Goal: Task Accomplishment & Management: Use online tool/utility

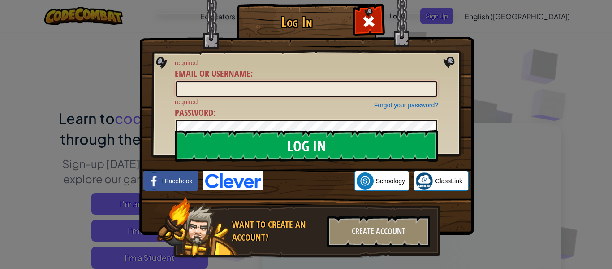
type input "[PERSON_NAME].AuzariM"
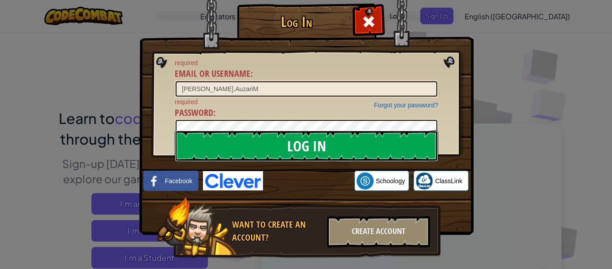
click at [366, 150] on input "Log In" at bounding box center [307, 145] width 264 height 31
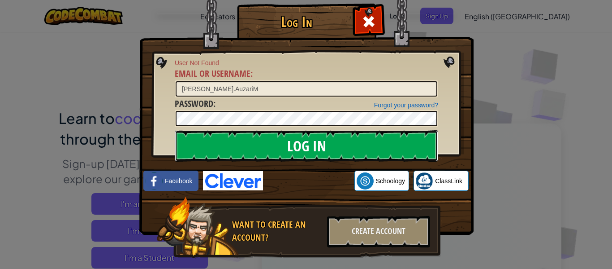
click at [371, 146] on input "Log In" at bounding box center [307, 145] width 264 height 31
click at [376, 148] on input "Log In" at bounding box center [307, 145] width 264 height 31
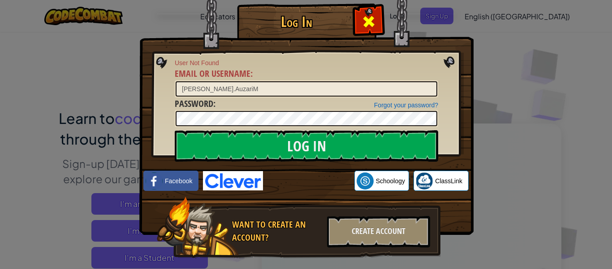
click at [378, 21] on div at bounding box center [369, 20] width 28 height 28
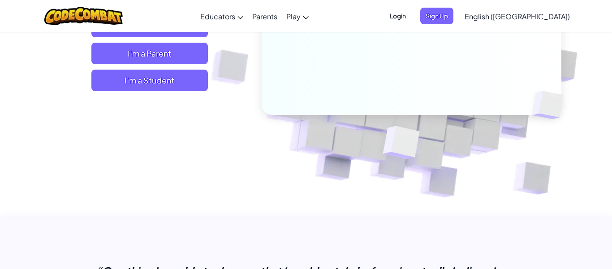
scroll to position [190, 0]
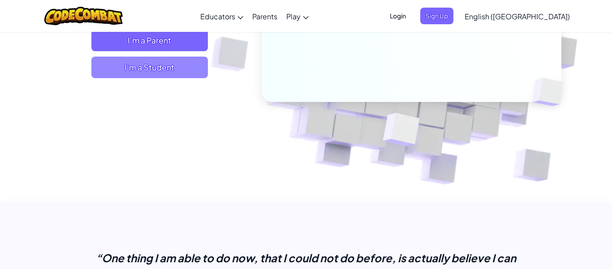
click at [196, 63] on span "I'm a Student" at bounding box center [149, 67] width 117 height 22
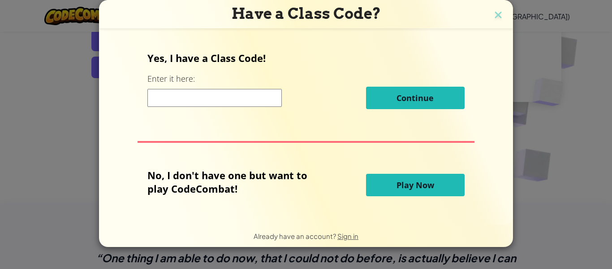
click at [409, 188] on span "Play Now" at bounding box center [416, 184] width 38 height 11
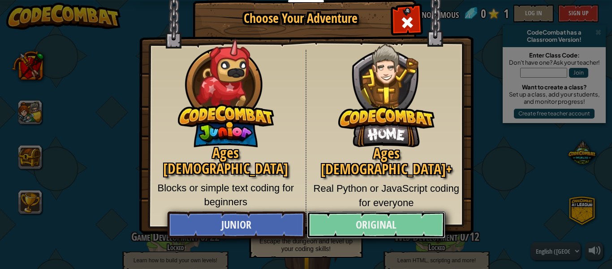
click at [373, 229] on link "Original" at bounding box center [376, 224] width 138 height 27
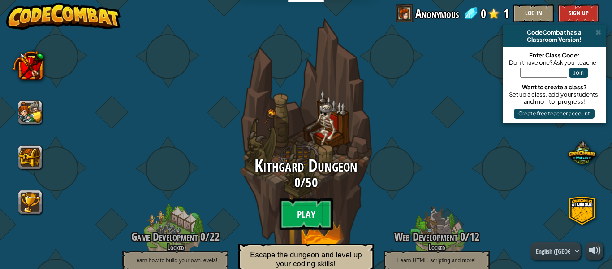
click at [317, 213] on btn "Play" at bounding box center [306, 214] width 54 height 32
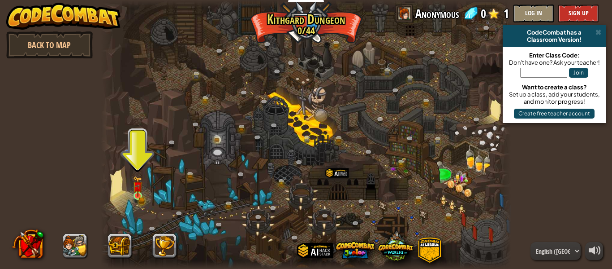
click at [142, 185] on img at bounding box center [137, 186] width 9 height 21
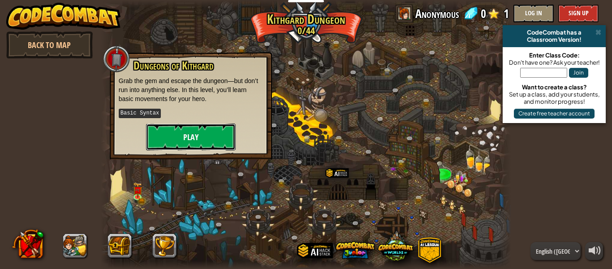
click at [181, 146] on button "Play" at bounding box center [191, 136] width 90 height 27
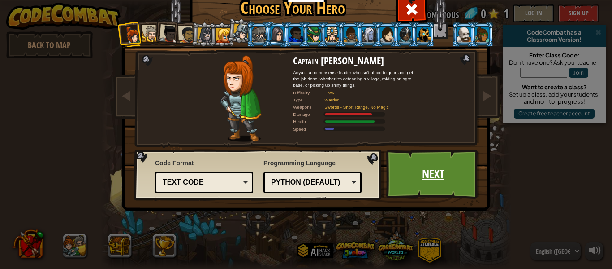
click at [396, 190] on link "Next" at bounding box center [433, 173] width 94 height 49
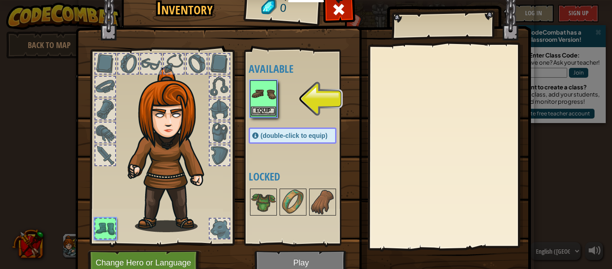
click at [267, 90] on img at bounding box center [263, 93] width 25 height 25
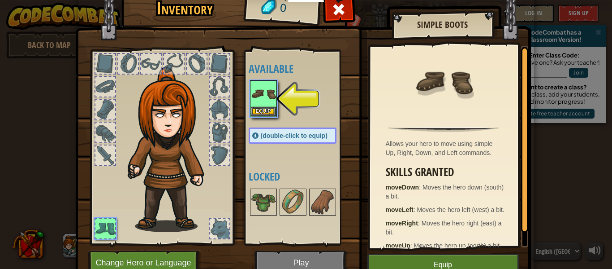
click at [127, 71] on div at bounding box center [128, 64] width 20 height 20
click at [263, 109] on button "Equip" at bounding box center [263, 110] width 25 height 9
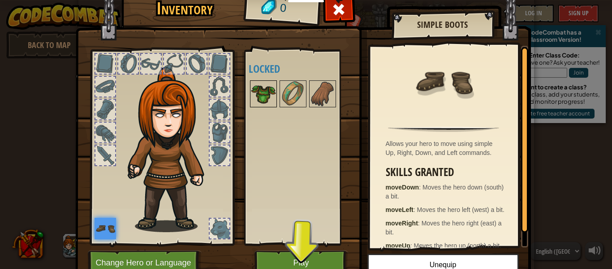
click at [263, 87] on img at bounding box center [263, 93] width 25 height 25
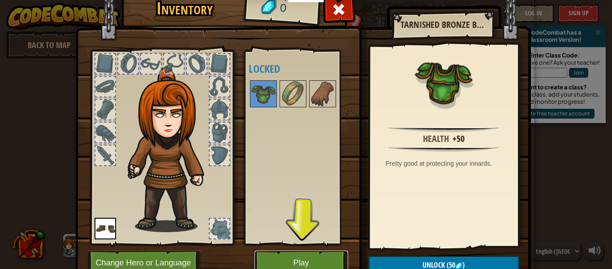
click at [302, 259] on button "Play" at bounding box center [302, 262] width 94 height 25
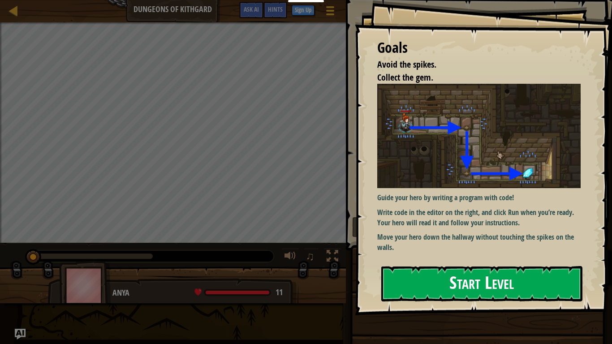
click at [414, 268] on button "Start Level" at bounding box center [482, 283] width 201 height 35
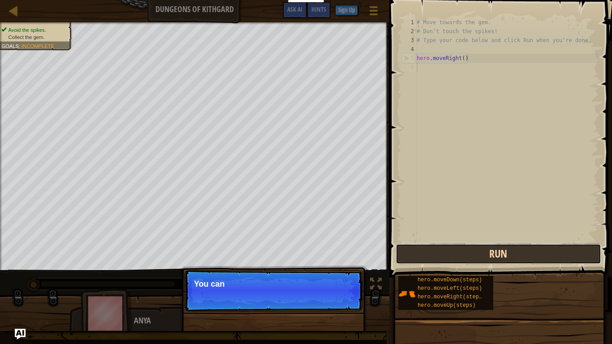
click at [496, 249] on button "Run" at bounding box center [499, 254] width 206 height 21
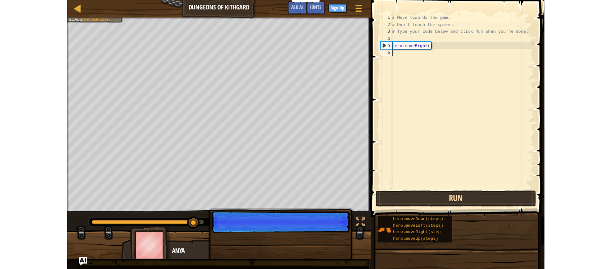
scroll to position [4, 0]
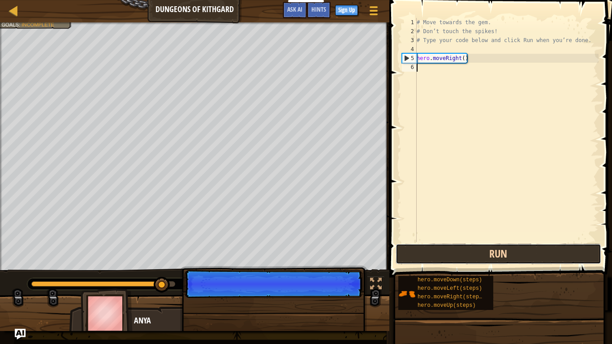
click at [447, 257] on button "Run" at bounding box center [499, 254] width 206 height 21
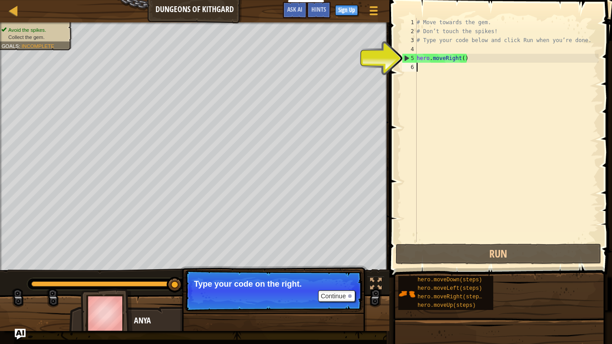
click at [444, 58] on div "# Move towards the gem. # Don’t touch the spikes! # Type your code below and cl…" at bounding box center [507, 139] width 184 height 242
click at [415, 58] on div "5" at bounding box center [410, 58] width 14 height 9
type textarea "hero.moveRight()"
type textarea "# Type your code below and click Run when you’re done."
type textarea "hero.moveRight()"
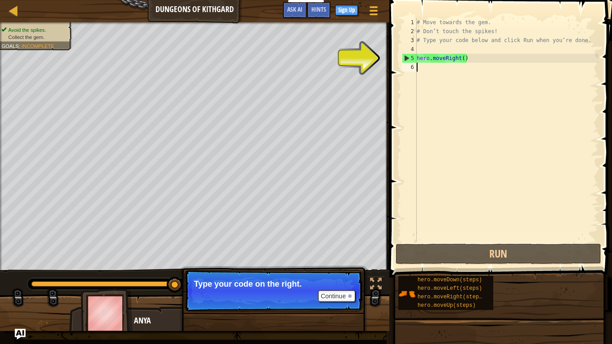
type textarea "hero.moveRight()"
